Goal: Transaction & Acquisition: Purchase product/service

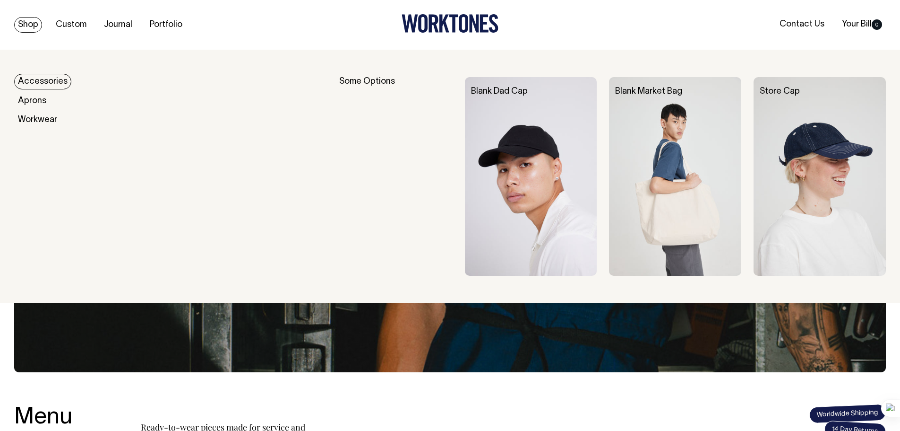
click at [47, 77] on link "Accessories" at bounding box center [42, 82] width 57 height 16
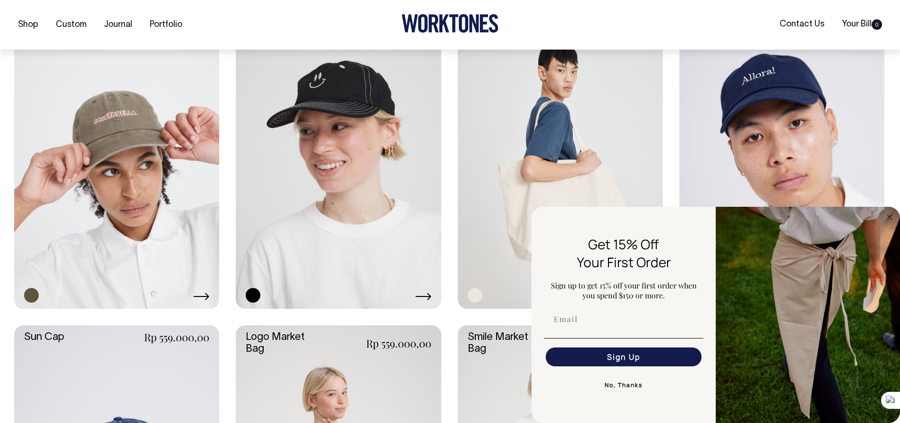
scroll to position [614, 0]
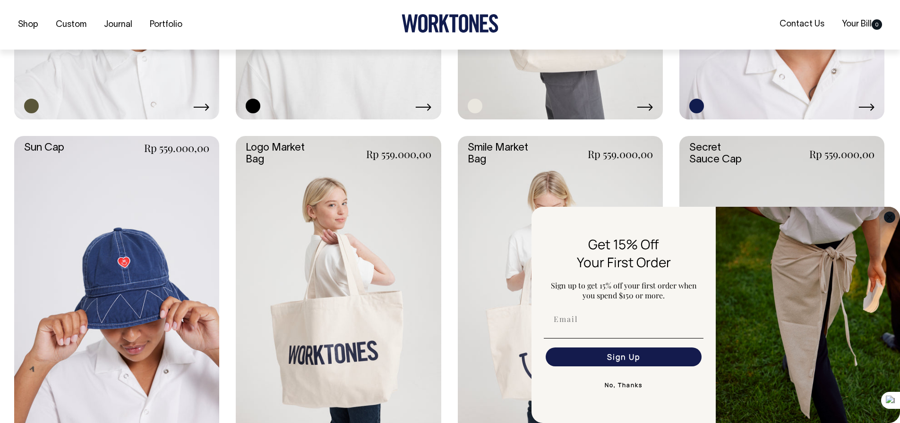
click at [888, 216] on icon "Close dialog" at bounding box center [890, 217] width 5 height 5
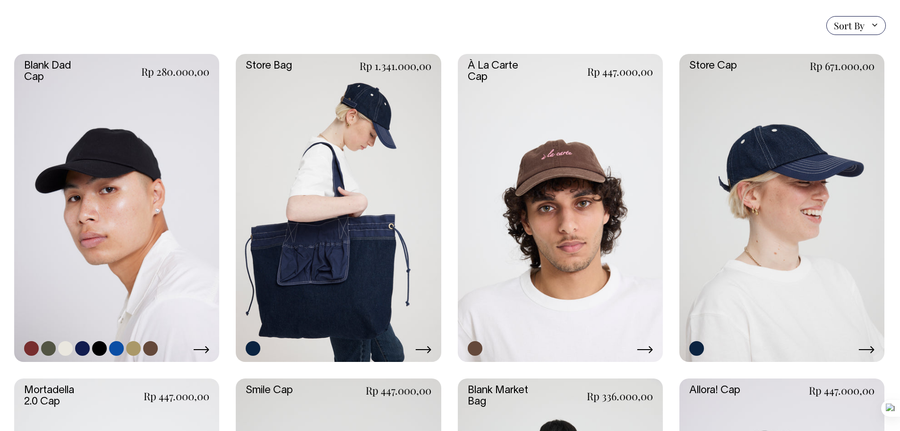
scroll to position [236, 0]
click at [73, 347] on div "+7" at bounding box center [91, 348] width 134 height 15
click at [69, 350] on link at bounding box center [65, 348] width 15 height 15
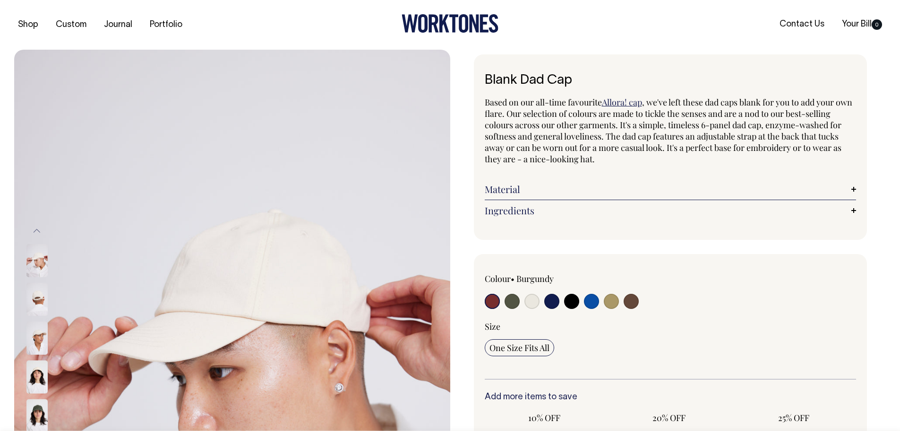
radio input "true"
select select "Natural"
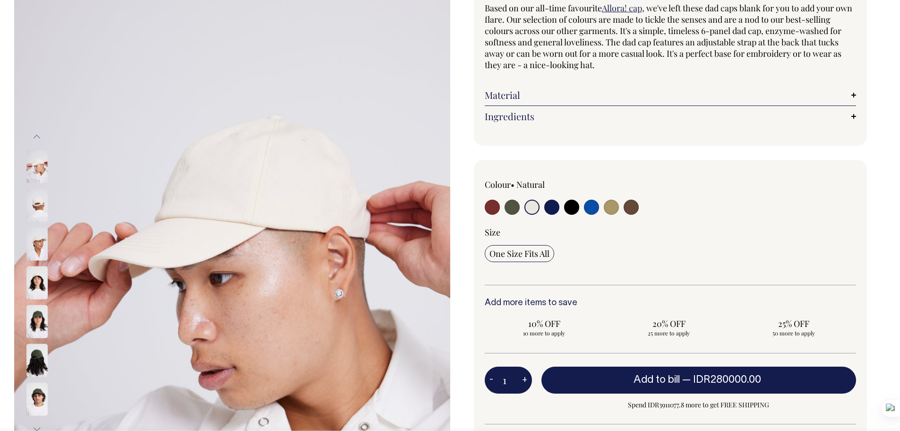
scroll to position [95, 0]
click at [44, 321] on img at bounding box center [36, 320] width 21 height 33
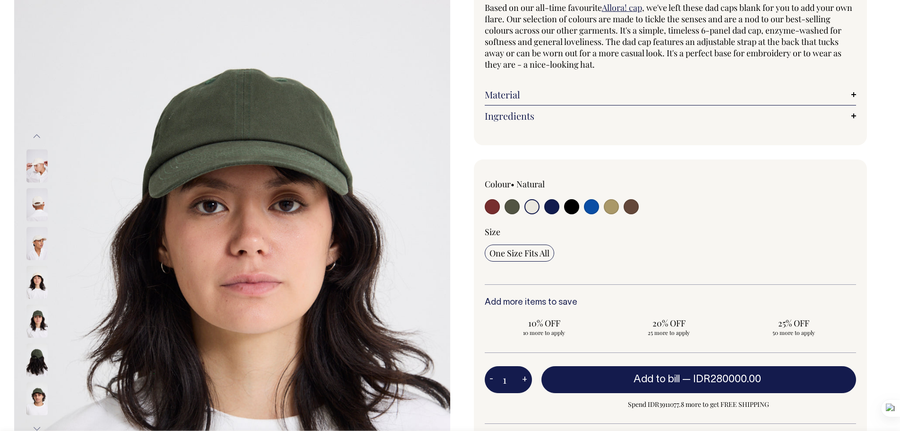
click at [39, 353] on img at bounding box center [36, 359] width 21 height 33
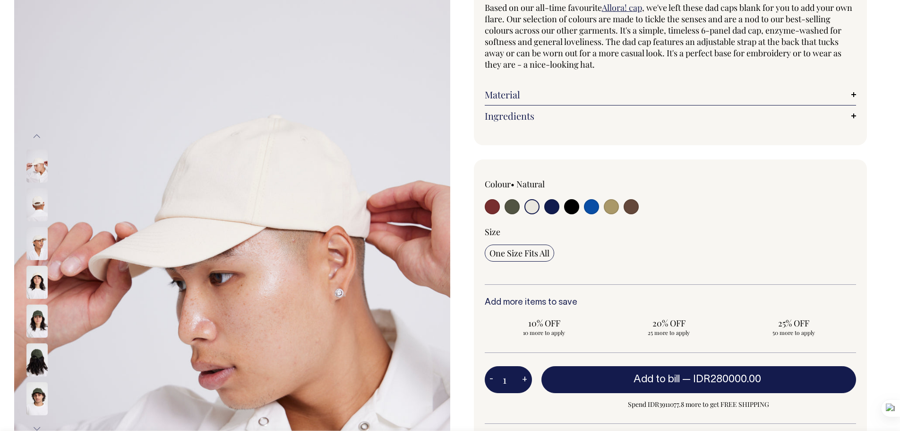
click at [35, 360] on img at bounding box center [36, 359] width 21 height 33
click at [39, 387] on img at bounding box center [36, 398] width 21 height 33
click at [46, 355] on img at bounding box center [36, 359] width 21 height 33
click at [41, 361] on img at bounding box center [36, 359] width 21 height 33
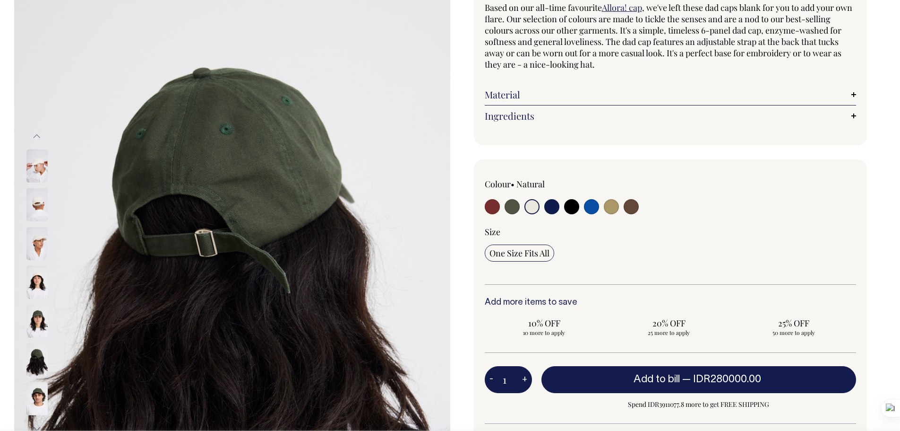
click at [35, 359] on img at bounding box center [36, 359] width 21 height 33
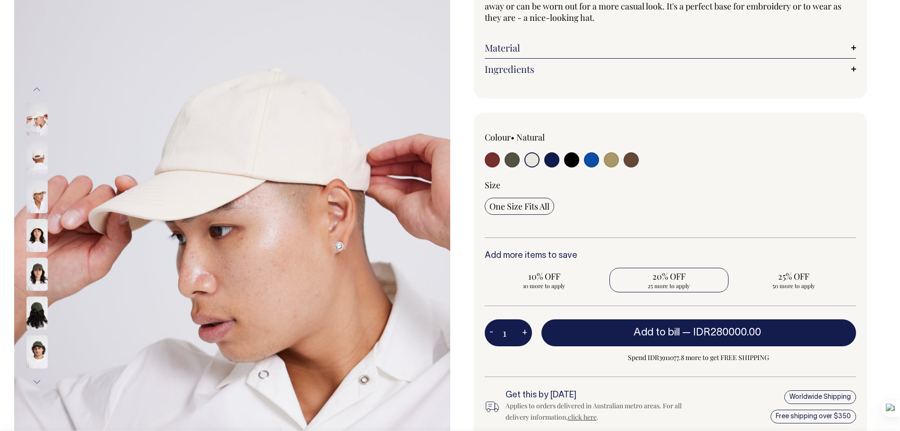
scroll to position [142, 0]
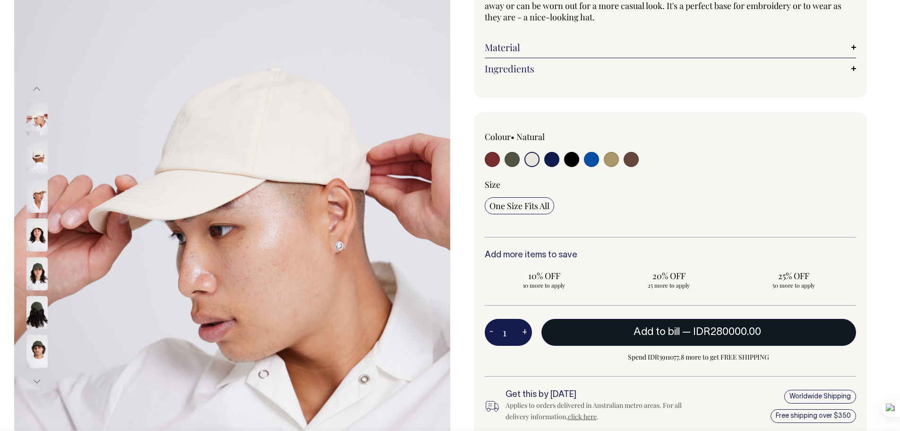
click at [694, 332] on span "— IDR280000.00" at bounding box center [722, 331] width 81 height 9
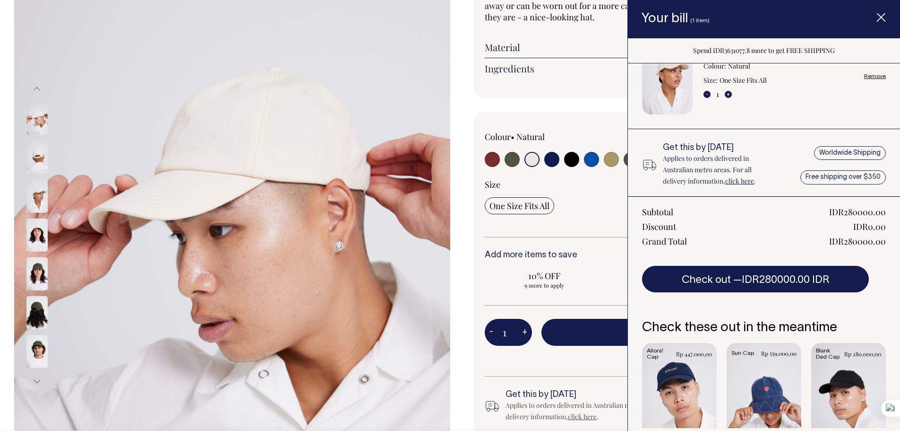
scroll to position [77, 0]
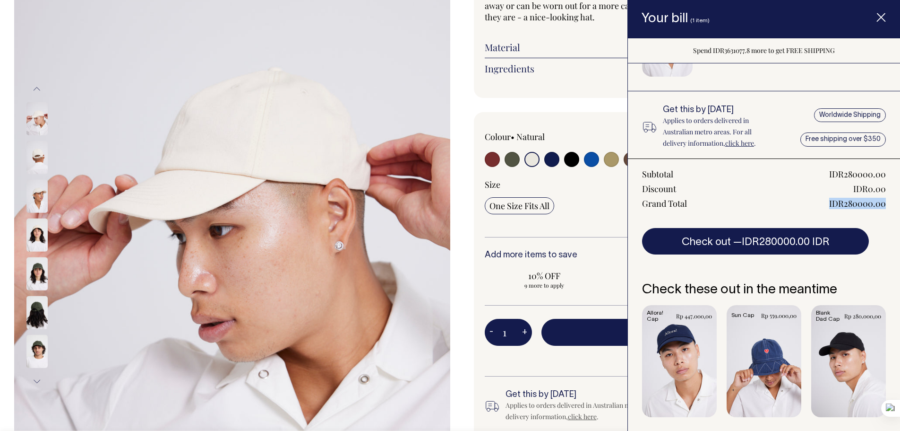
drag, startPoint x: 818, startPoint y: 206, endPoint x: 884, endPoint y: 200, distance: 66.4
click at [884, 200] on div "Subtotal IDR280000.00 Discount IDR0.00 Grand Total IDR280000.00 Check out — IDR…" at bounding box center [764, 206] width 272 height 96
copy div "IDR280000.00"
click at [603, 121] on div "Colour • Natural" at bounding box center [671, 277] width 394 height 330
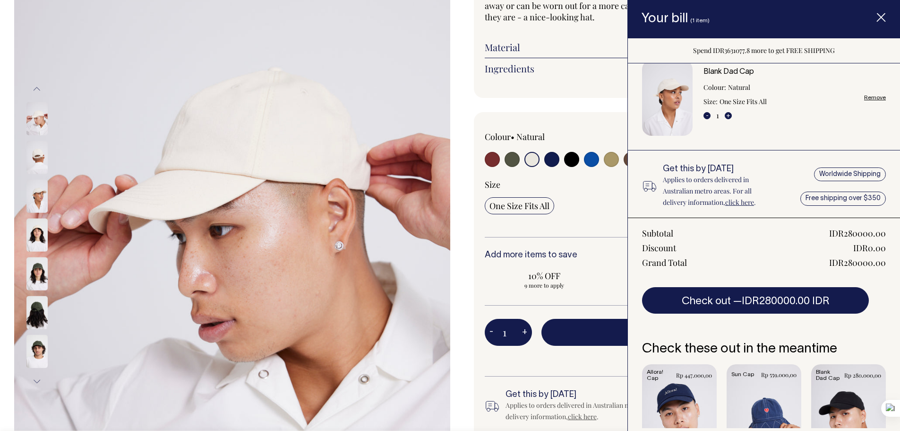
scroll to position [0, 0]
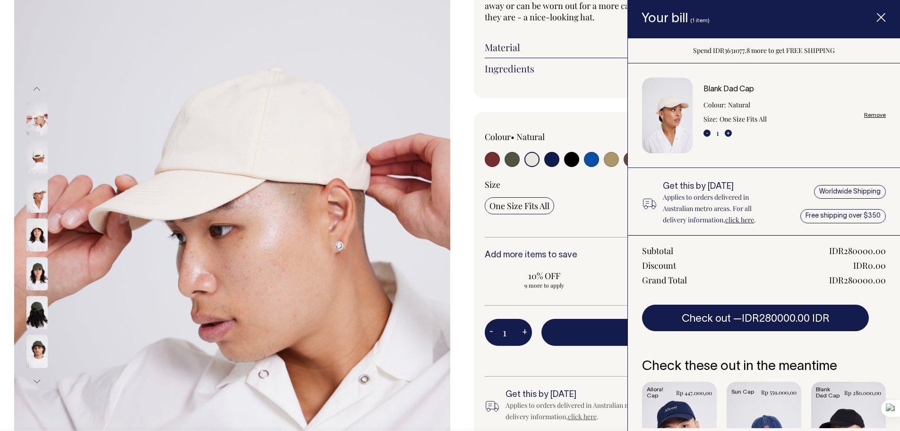
click at [884, 19] on line "Item added to your cart" at bounding box center [882, 18] width 8 height 8
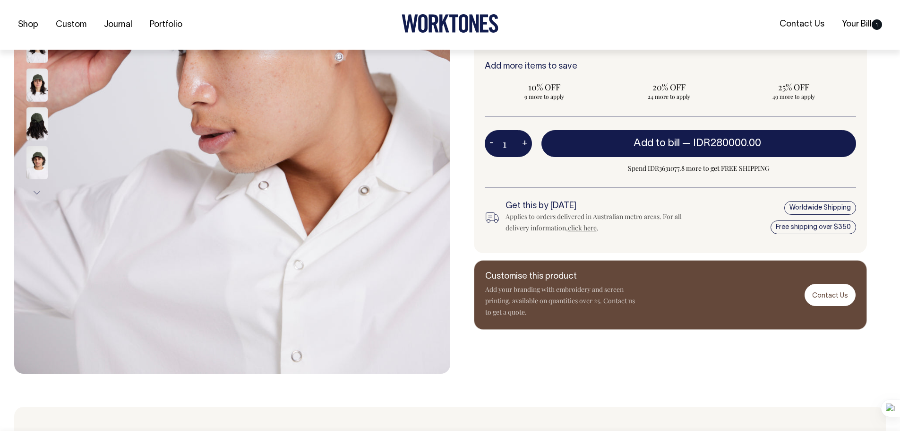
scroll to position [331, 0]
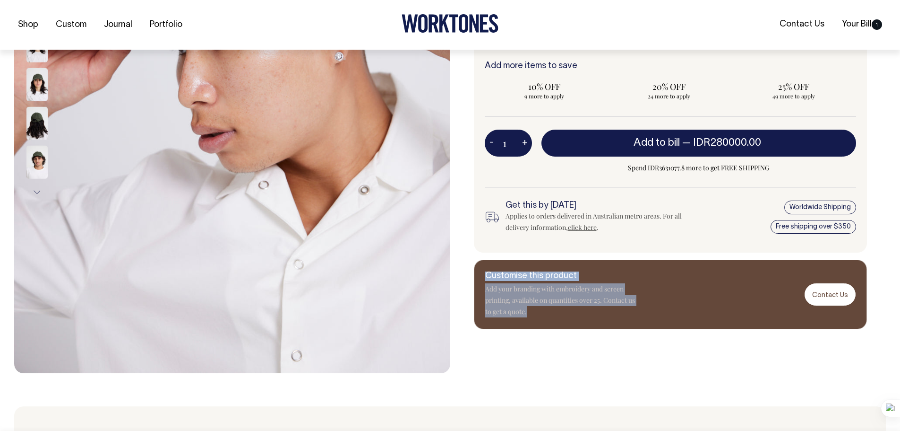
drag, startPoint x: 545, startPoint y: 315, endPoint x: 484, endPoint y: 281, distance: 69.8
click at [481, 276] on div "Customise this product Add your branding with embroidery and screen printing, a…" at bounding box center [671, 293] width 394 height 69
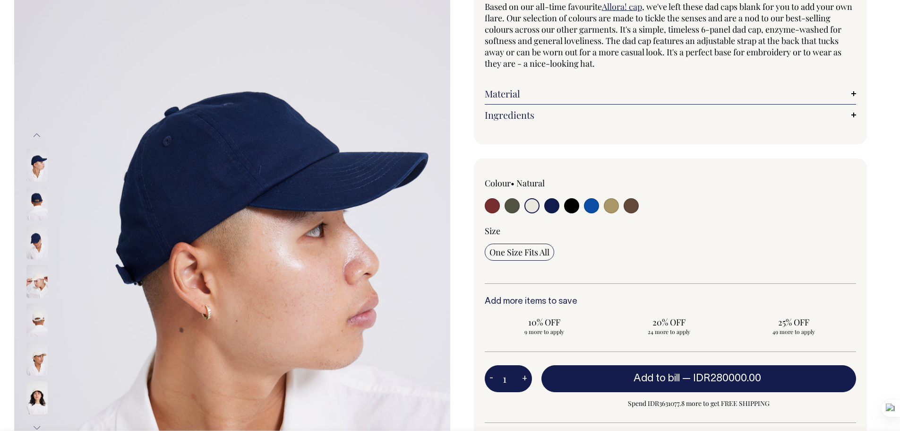
scroll to position [95, 0]
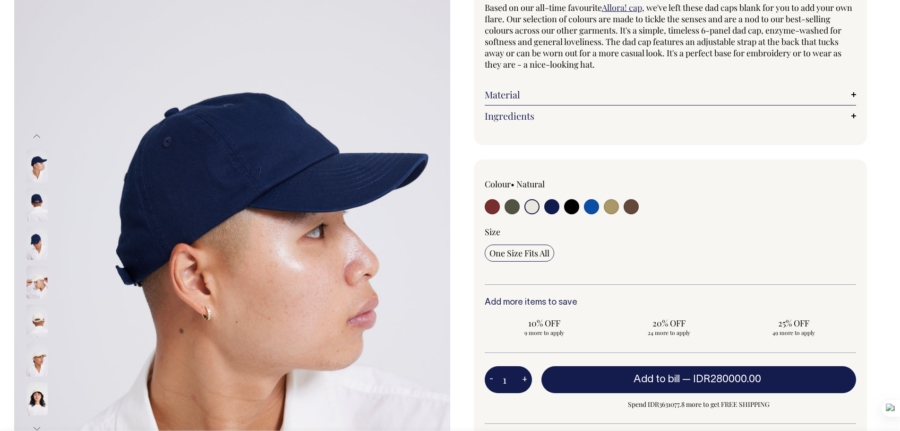
click at [36, 166] on img at bounding box center [36, 165] width 21 height 33
click at [38, 194] on img at bounding box center [36, 204] width 21 height 33
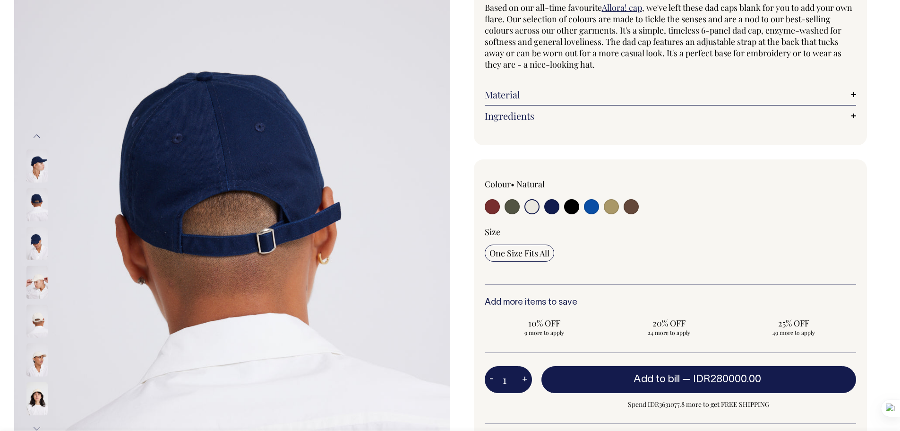
drag, startPoint x: 49, startPoint y: 241, endPoint x: 53, endPoint y: 248, distance: 8.3
click at [49, 242] on div at bounding box center [49, 243] width 47 height 39
drag, startPoint x: 36, startPoint y: 269, endPoint x: 48, endPoint y: 306, distance: 39.0
click at [37, 269] on img at bounding box center [36, 282] width 21 height 33
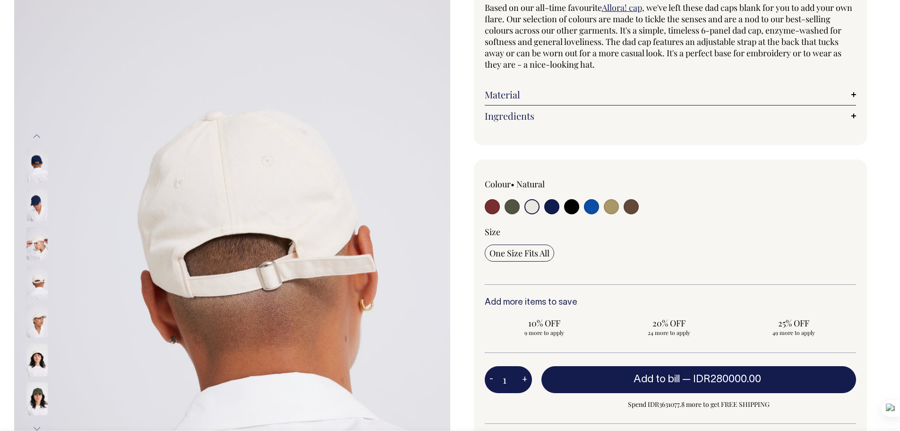
click at [43, 293] on img at bounding box center [36, 282] width 21 height 33
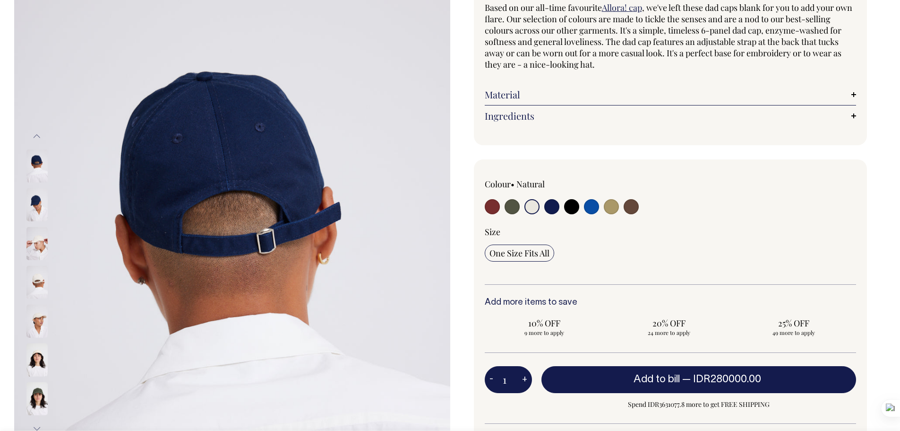
click at [40, 337] on img at bounding box center [36, 320] width 21 height 33
click at [37, 387] on img at bounding box center [36, 398] width 21 height 33
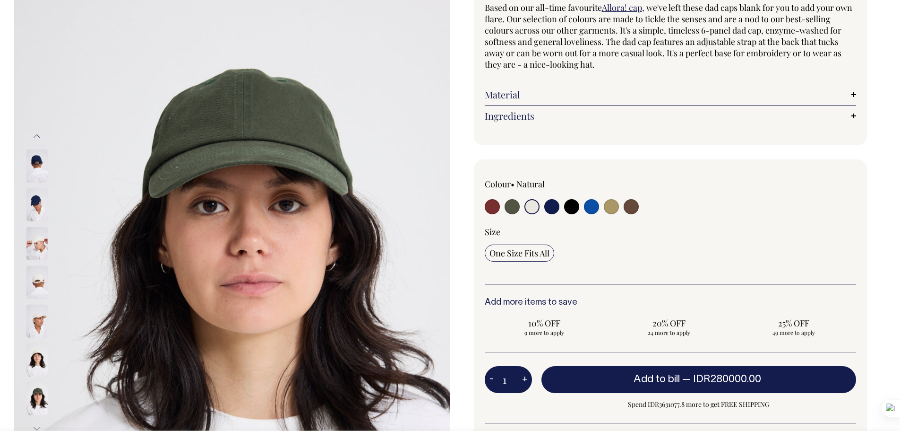
click at [40, 405] on img at bounding box center [36, 398] width 21 height 33
click at [37, 366] on img at bounding box center [36, 359] width 21 height 33
